Goal: Task Accomplishment & Management: Complete application form

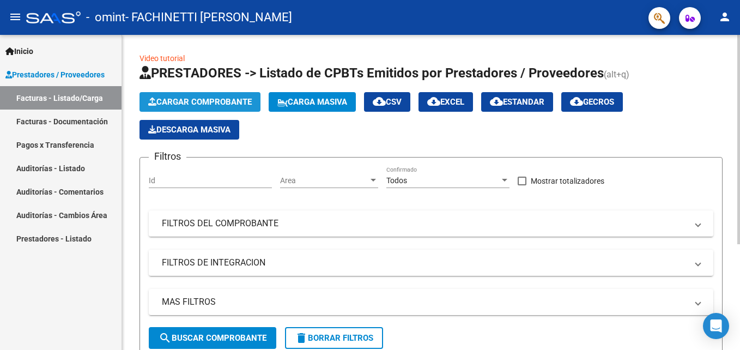
click at [172, 102] on span "Cargar Comprobante" at bounding box center [200, 102] width 104 height 10
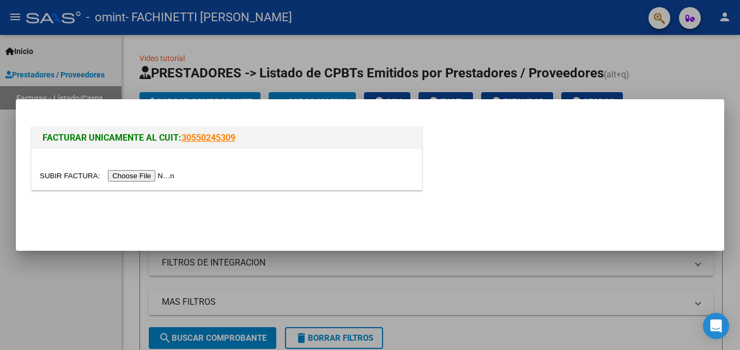
click at [146, 173] on input "file" at bounding box center [109, 175] width 138 height 11
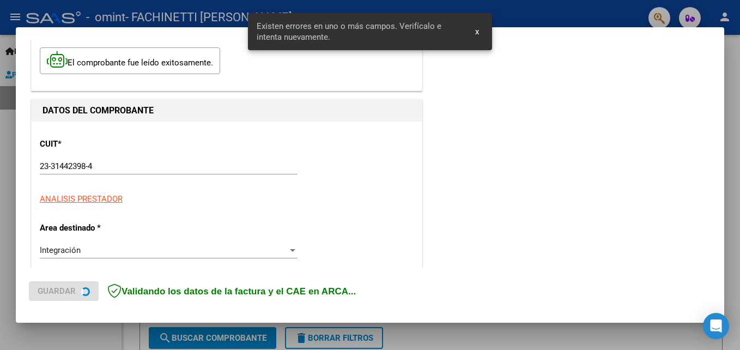
scroll to position [245, 0]
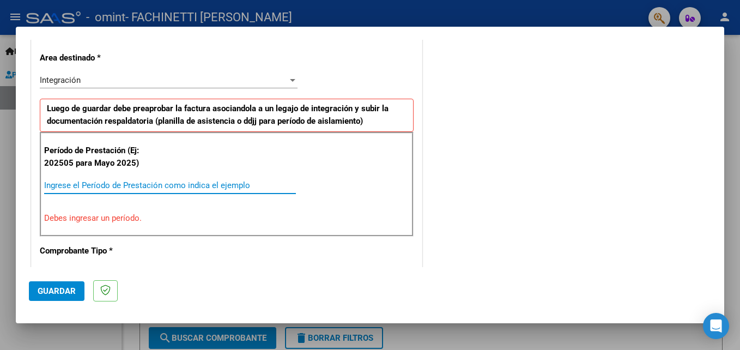
click at [101, 183] on input "Ingrese el Período de Prestación como indica el ejemplo" at bounding box center [170, 185] width 252 height 10
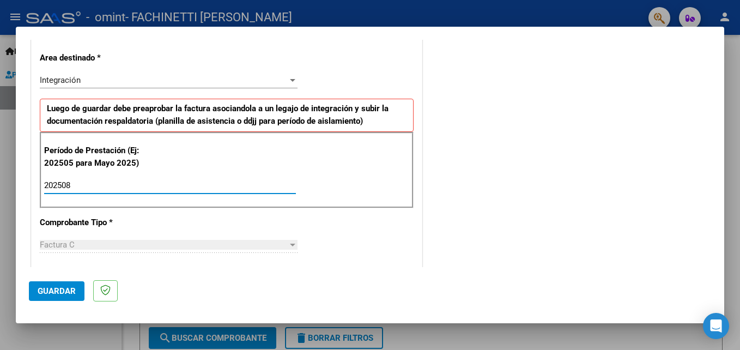
type input "202508"
click at [49, 289] on span "Guardar" at bounding box center [57, 291] width 38 height 10
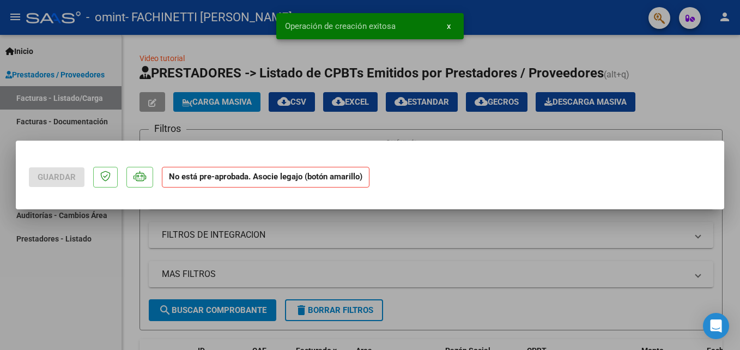
scroll to position [0, 0]
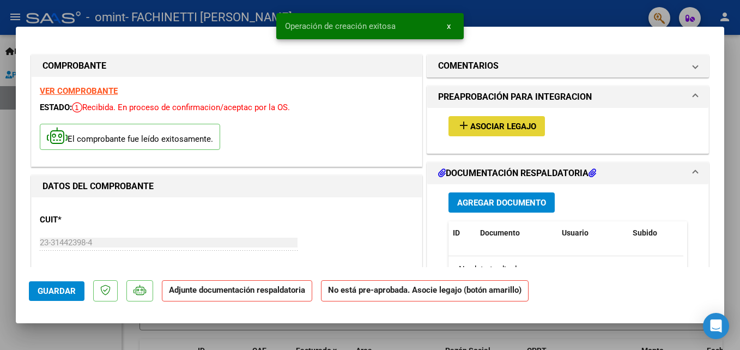
click at [470, 128] on span "Asociar Legajo" at bounding box center [503, 127] width 66 height 10
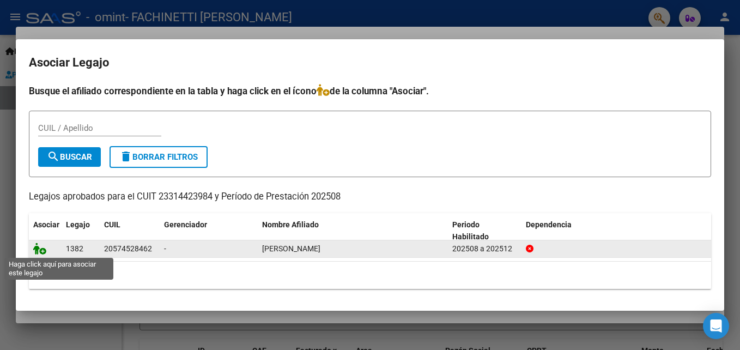
click at [41, 248] on icon at bounding box center [39, 249] width 13 height 12
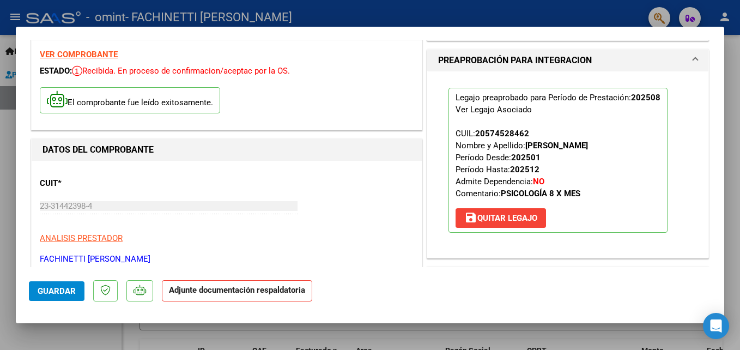
scroll to position [109, 0]
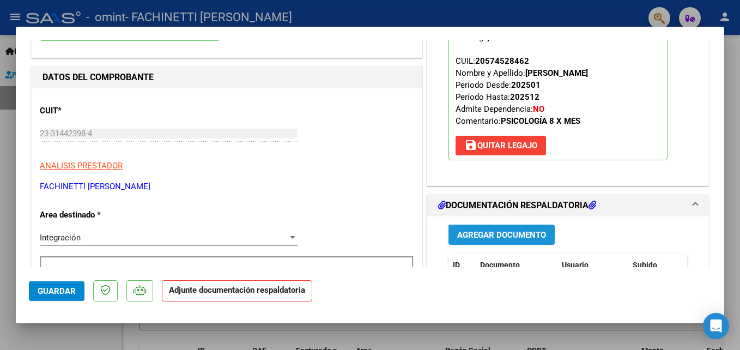
click at [467, 236] on span "Agregar Documento" at bounding box center [501, 235] width 89 height 10
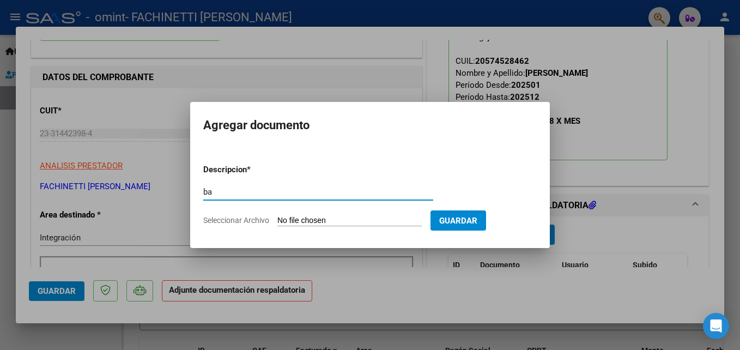
type input "b"
type input "planilla de asistencia"
click at [290, 221] on input "Seleccionar Archivo" at bounding box center [349, 221] width 144 height 10
type input "C:\fakepath\[PERSON_NAME]- asistencia agosto- psl.pdf"
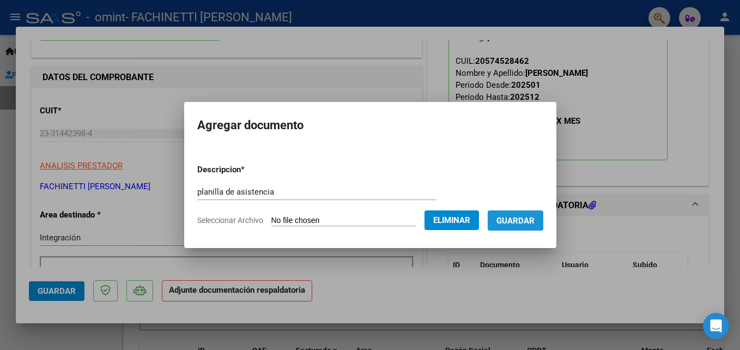
click at [513, 220] on span "Guardar" at bounding box center [516, 221] width 38 height 10
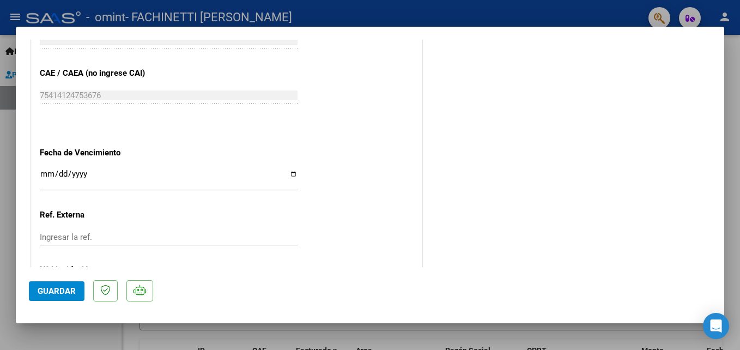
scroll to position [748, 0]
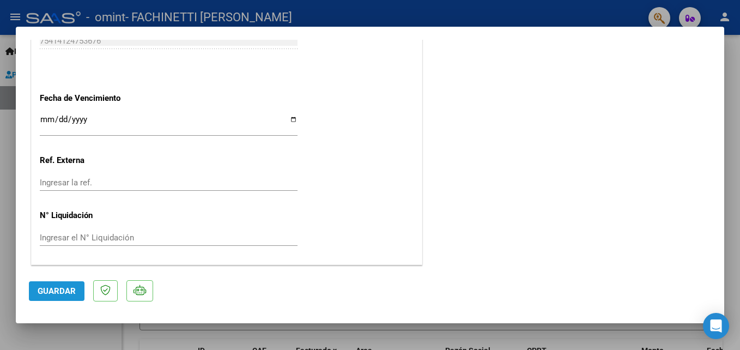
click at [59, 289] on span "Guardar" at bounding box center [57, 291] width 38 height 10
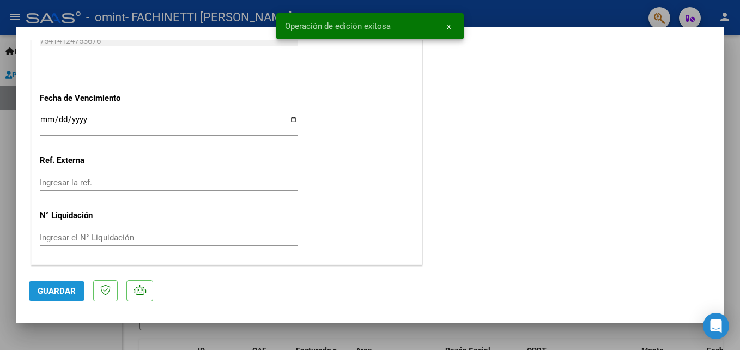
click at [53, 290] on span "Guardar" at bounding box center [57, 291] width 38 height 10
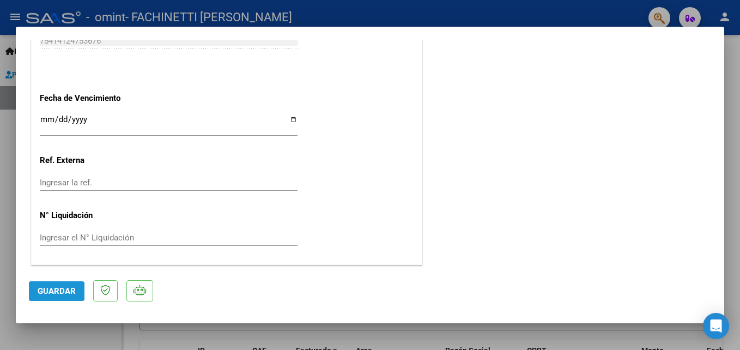
click at [39, 291] on span "Guardar" at bounding box center [57, 291] width 38 height 10
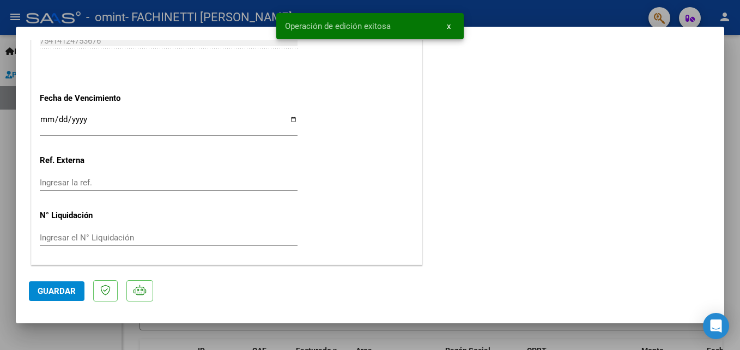
click at [39, 291] on span "Guardar" at bounding box center [57, 291] width 38 height 10
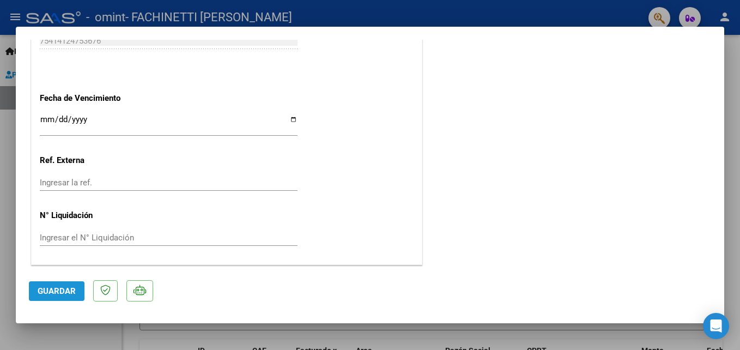
click at [46, 295] on span "Guardar" at bounding box center [57, 291] width 38 height 10
click at [51, 295] on span "Guardar" at bounding box center [57, 291] width 38 height 10
click at [45, 287] on span "Guardar" at bounding box center [57, 291] width 38 height 10
